Goal: Task Accomplishment & Management: Manage account settings

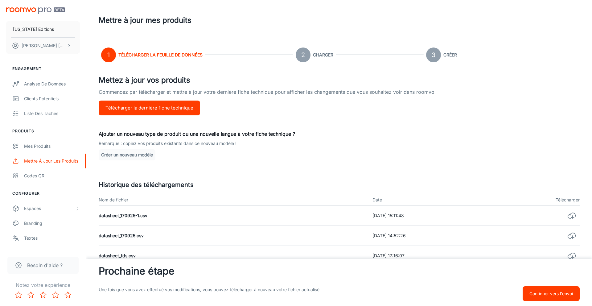
click at [558, 291] on p "Continuer vers l'envoi" at bounding box center [550, 293] width 43 height 7
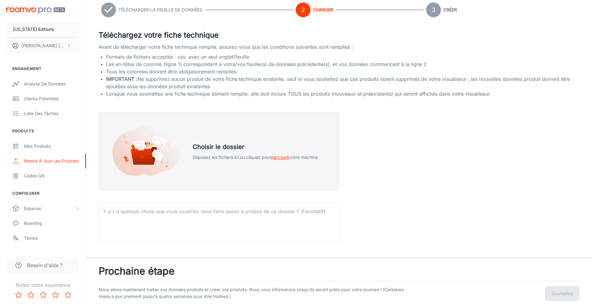
scroll to position [46, 0]
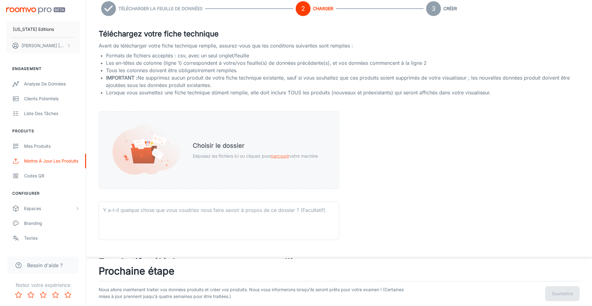
click at [268, 165] on div "Choisir le dossier Déposez les fichiers ici ou cliquez pour parcourir votre mac…" at bounding box center [255, 149] width 140 height 33
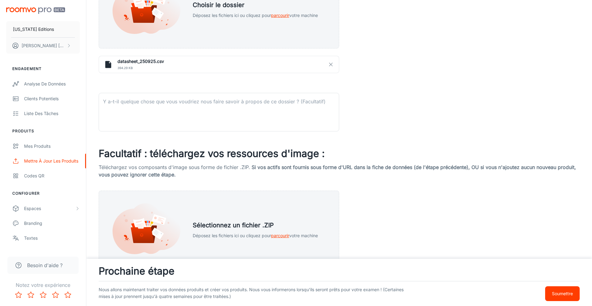
scroll to position [211, 0]
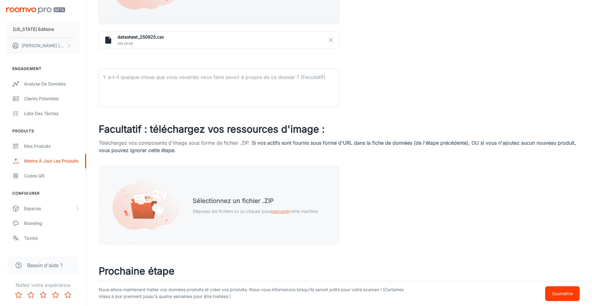
click at [256, 214] on div "Sélectionnez un fichier .ZIP Déposez les fichiers ici ou cliquez pour parcourir…" at bounding box center [255, 205] width 140 height 33
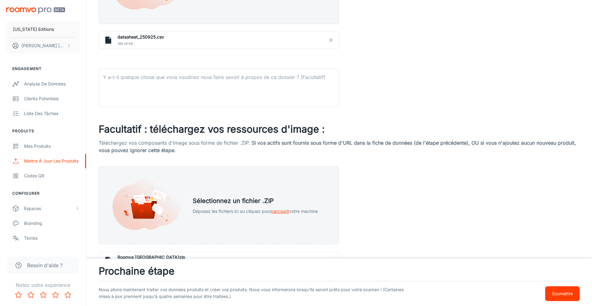
scroll to position [243, 0]
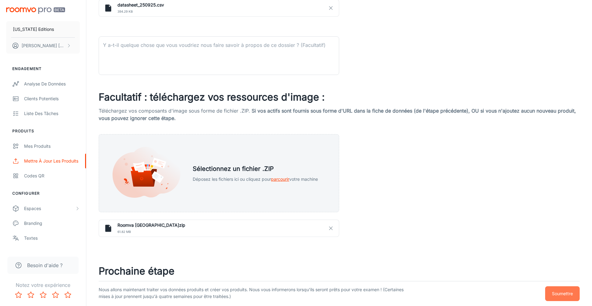
click at [556, 291] on p "Soumettre" at bounding box center [562, 293] width 21 height 7
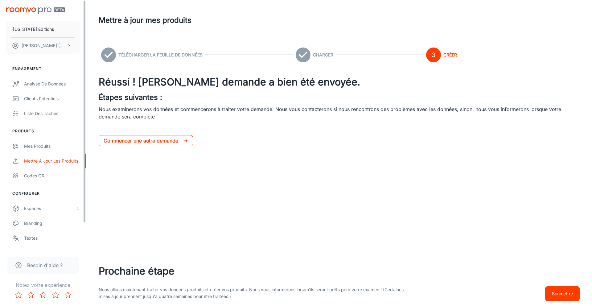
click at [136, 140] on p "Commencer une autre demande" at bounding box center [144, 140] width 80 height 7
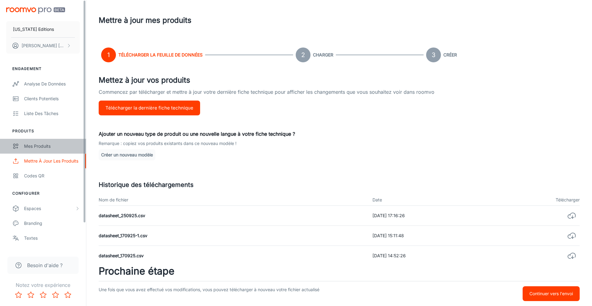
click at [43, 147] on div "Mes produits" at bounding box center [52, 146] width 56 height 7
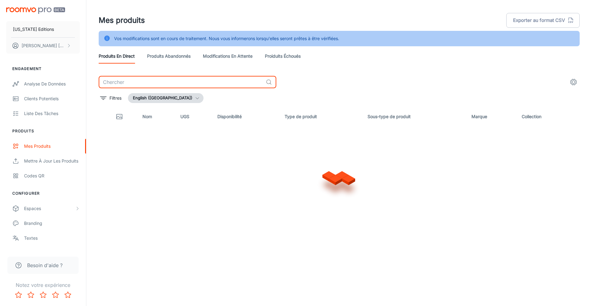
click at [219, 82] on input "text" at bounding box center [181, 82] width 165 height 12
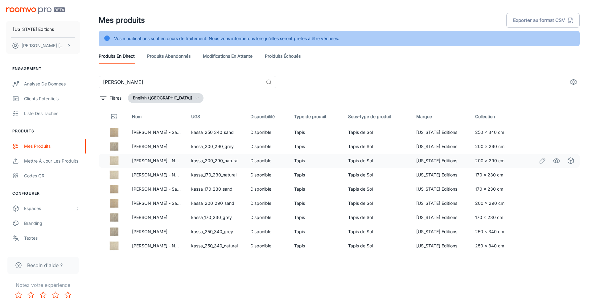
click at [213, 160] on td "kassa_200_290_natural" at bounding box center [215, 161] width 59 height 14
copy td "kassa_200_290_natural"
click at [211, 83] on input "kassa" at bounding box center [181, 82] width 165 height 12
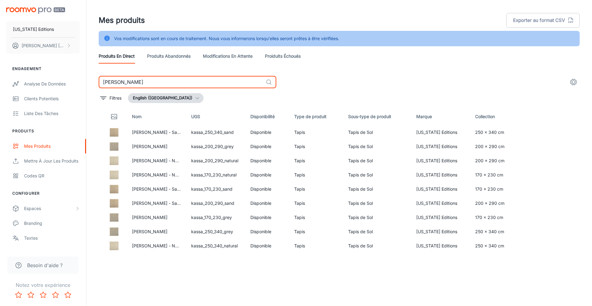
click at [211, 83] on input "kassa" at bounding box center [181, 82] width 165 height 12
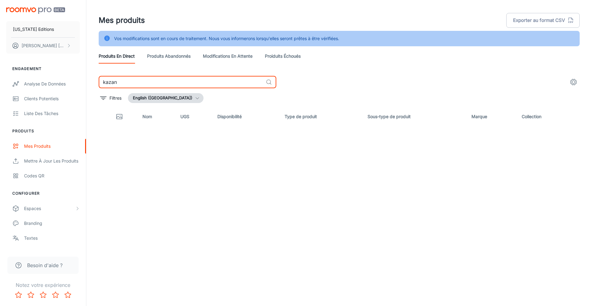
type input "kazan"
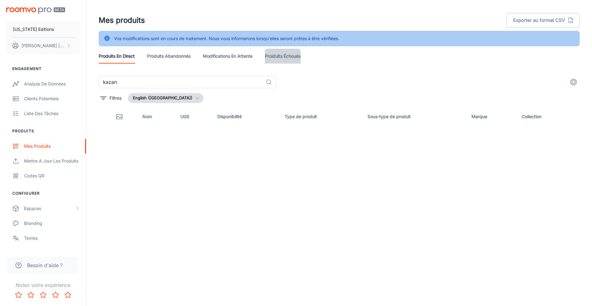
click at [285, 55] on link "Proiduits Échoués" at bounding box center [283, 56] width 36 height 15
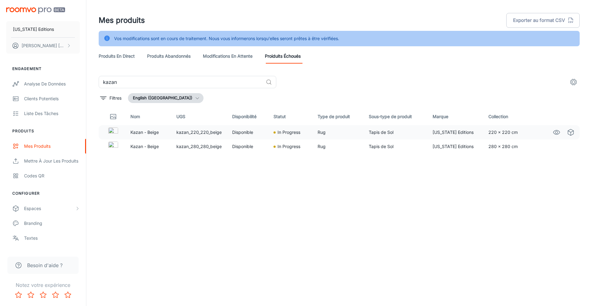
click at [201, 132] on td "kazan_220_220_beige" at bounding box center [199, 132] width 56 height 14
click at [204, 133] on td "kazan_220_220_beige" at bounding box center [199, 132] width 56 height 14
copy td "kazan_220_220_beige"
click at [124, 54] on link "Produits en direct" at bounding box center [117, 56] width 36 height 15
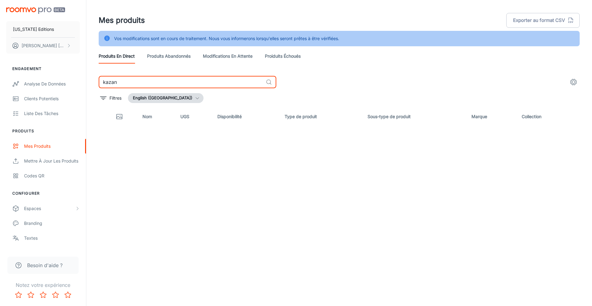
click at [149, 79] on input "kazan" at bounding box center [181, 82] width 165 height 12
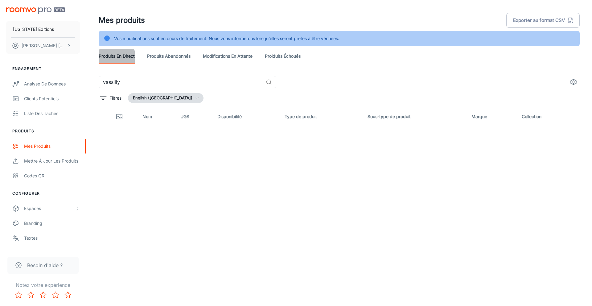
click at [123, 57] on link "Produits en direct" at bounding box center [117, 56] width 36 height 15
click at [136, 83] on input "vassilly" at bounding box center [181, 82] width 165 height 12
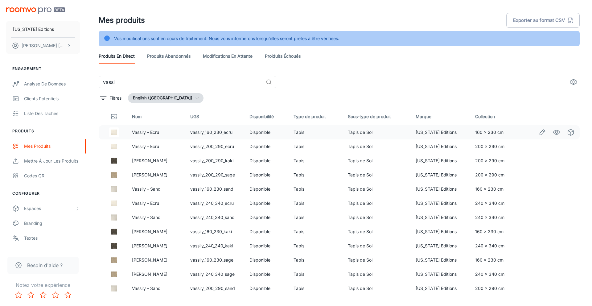
click at [204, 133] on td "vassily_160_230_ecru" at bounding box center [214, 132] width 59 height 14
copy td "vassily_160_230_ecru"
click at [164, 82] on input "vassi" at bounding box center [181, 82] width 165 height 12
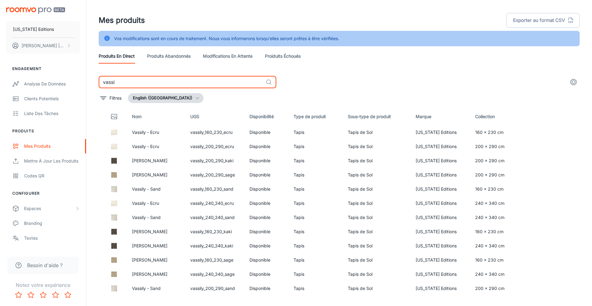
click at [164, 82] on input "vassi" at bounding box center [181, 82] width 165 height 12
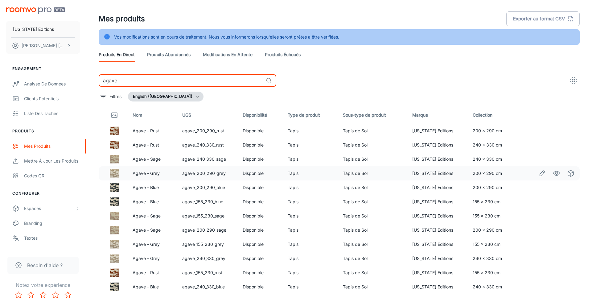
scroll to position [4, 0]
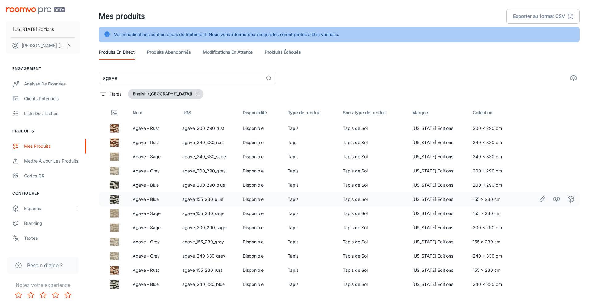
click at [200, 198] on td "agave_155_230_blue" at bounding box center [207, 199] width 60 height 14
copy td "agave_155_230_blue"
click at [204, 270] on td "agave_155_230_rust" at bounding box center [207, 270] width 60 height 14
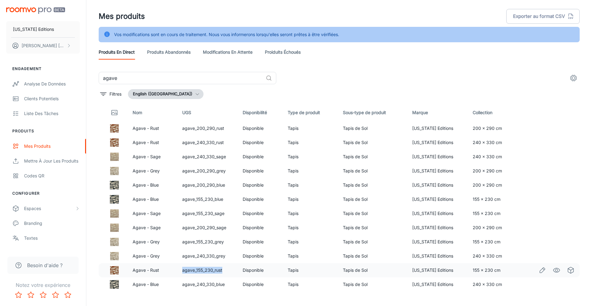
copy td "agave_155_230_rust"
click at [121, 78] on input "agave" at bounding box center [181, 78] width 165 height 12
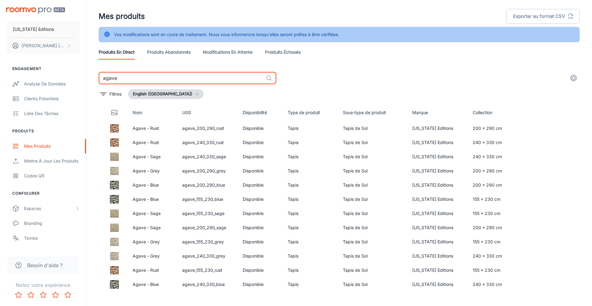
click at [121, 78] on input "agave" at bounding box center [181, 78] width 165 height 12
click at [158, 79] on input "agave" at bounding box center [181, 78] width 165 height 12
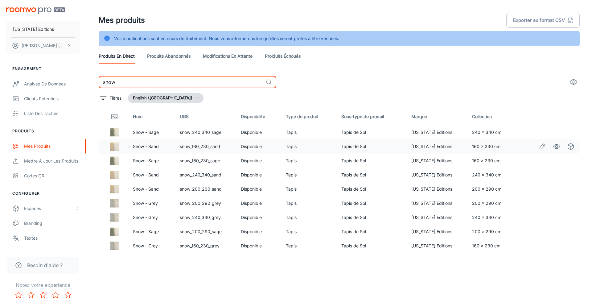
click at [200, 149] on td "snow_160_230_sand" at bounding box center [205, 146] width 61 height 14
click at [199, 147] on td "snow_160_230_sand" at bounding box center [205, 146] width 61 height 14
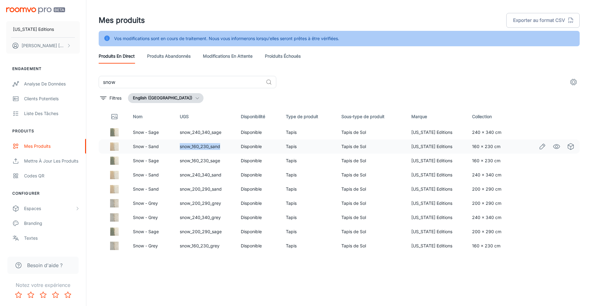
click at [199, 147] on td "snow_160_230_sand" at bounding box center [205, 146] width 61 height 14
copy td "snow_160_230_sand"
click at [163, 82] on input "snow" at bounding box center [181, 82] width 165 height 12
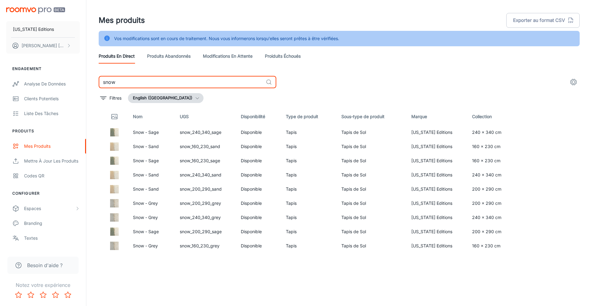
click at [163, 82] on input "snow" at bounding box center [181, 82] width 165 height 12
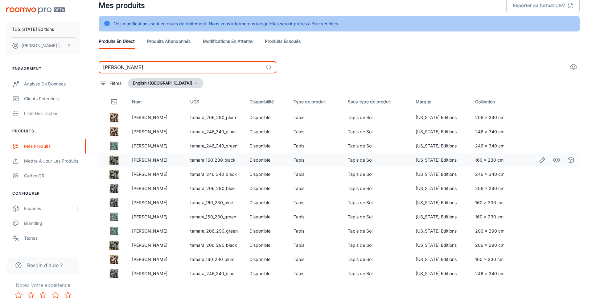
scroll to position [15, 0]
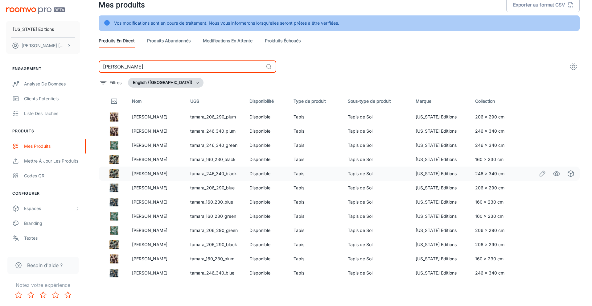
type input "tamara"
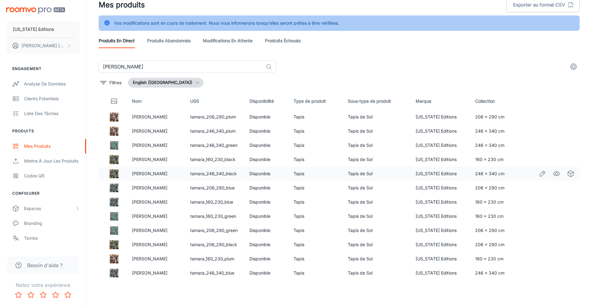
click at [213, 173] on td "tamara_246_340_black" at bounding box center [214, 173] width 59 height 14
click at [208, 174] on td "tamara_246_340_black" at bounding box center [214, 173] width 59 height 14
click at [208, 159] on td "tamara_160_230_black" at bounding box center [214, 159] width 59 height 14
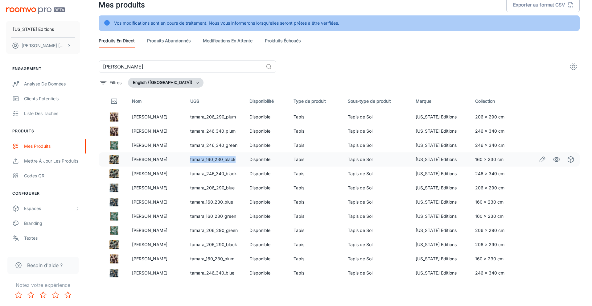
copy td "tamara_160_230_black"
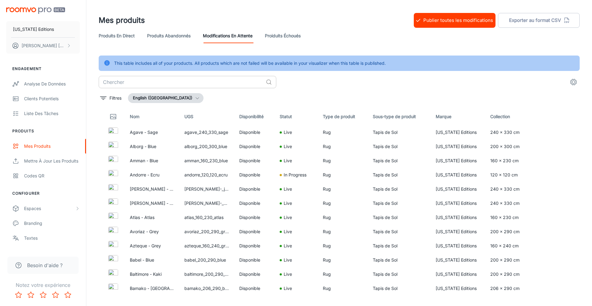
click at [192, 81] on input "text" at bounding box center [181, 82] width 165 height 12
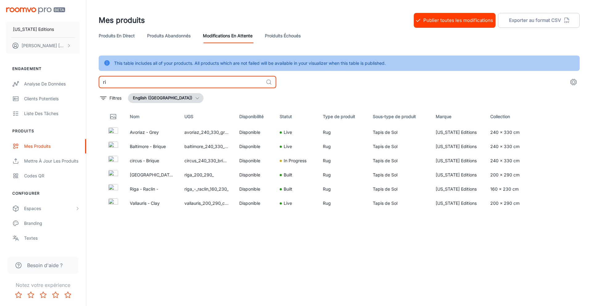
type input "r"
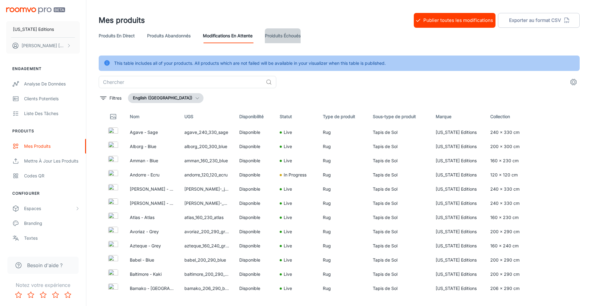
click at [275, 34] on link "Proiduits Échoués" at bounding box center [283, 35] width 36 height 15
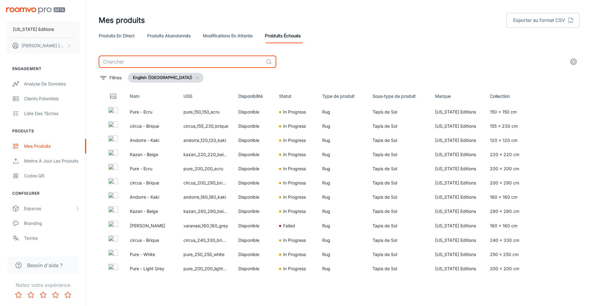
click at [207, 59] on input "text" at bounding box center [181, 61] width 165 height 12
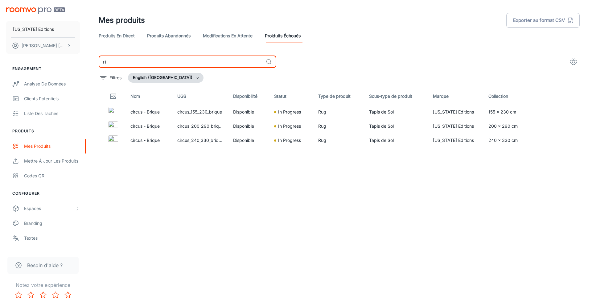
type input "ri"
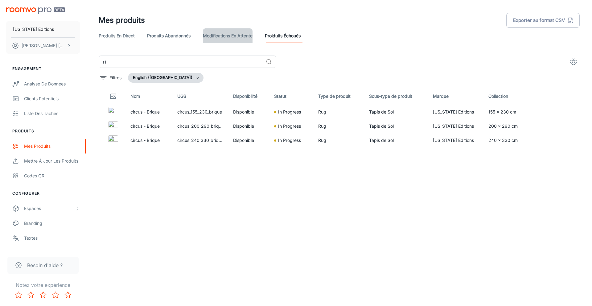
click at [220, 35] on link "Modifications en attente" at bounding box center [228, 35] width 50 height 15
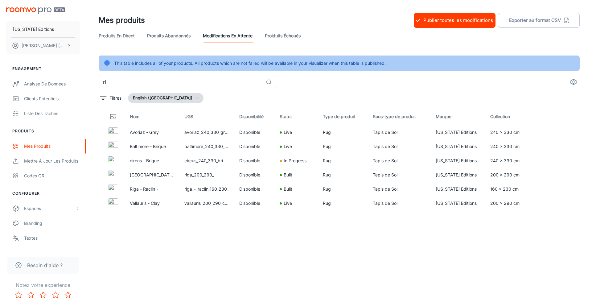
click at [176, 34] on link "Produits abandonnés" at bounding box center [168, 35] width 43 height 15
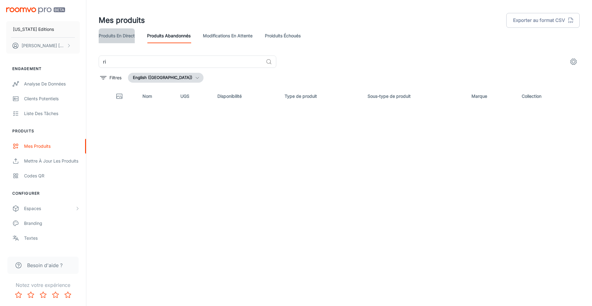
click at [125, 35] on link "Produits en direct" at bounding box center [117, 35] width 36 height 15
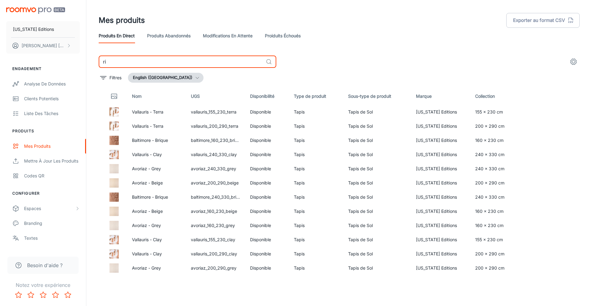
click at [132, 64] on input "ri" at bounding box center [181, 61] width 165 height 12
type input "r"
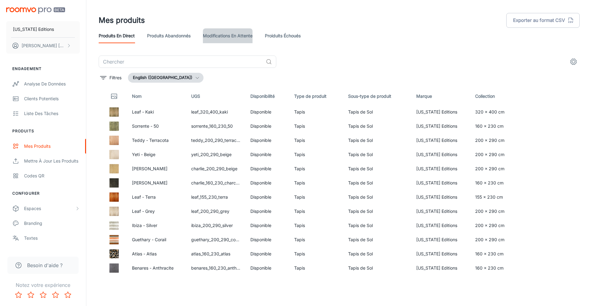
click at [212, 32] on link "Modifications en attente" at bounding box center [228, 35] width 50 height 15
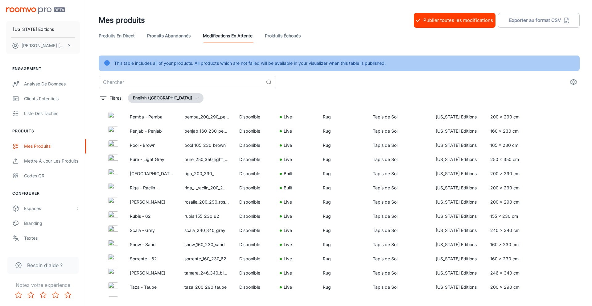
click at [446, 21] on button "Publier toutes les modifications" at bounding box center [455, 20] width 82 height 15
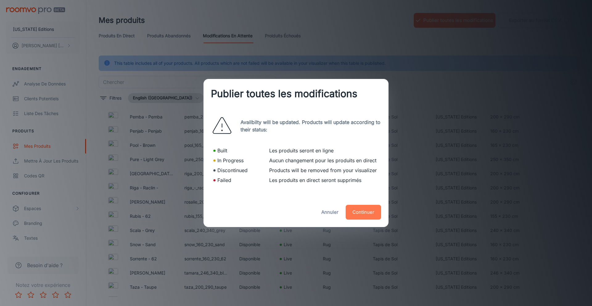
click at [362, 211] on button "Continuer" at bounding box center [363, 212] width 35 height 15
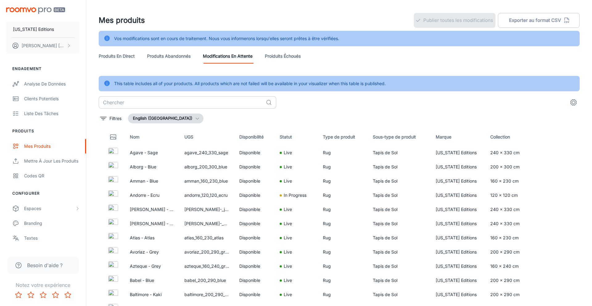
click at [188, 103] on input "text" at bounding box center [181, 102] width 165 height 12
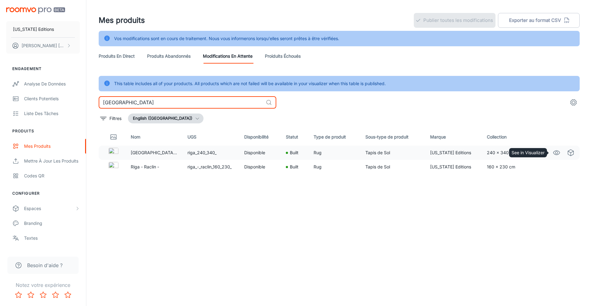
type input "[GEOGRAPHIC_DATA]"
click at [556, 152] on icon "See in Visualizer" at bounding box center [556, 152] width 7 height 7
